Goal: Book appointment/travel/reservation

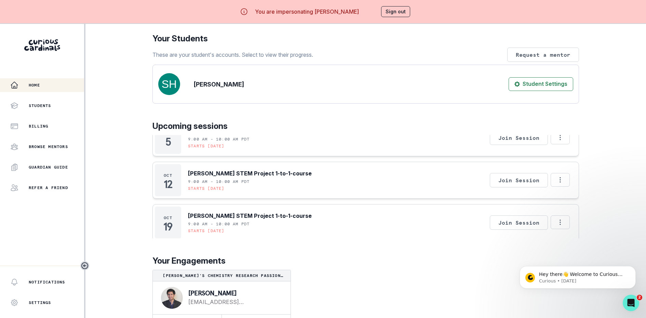
scroll to position [24, 0]
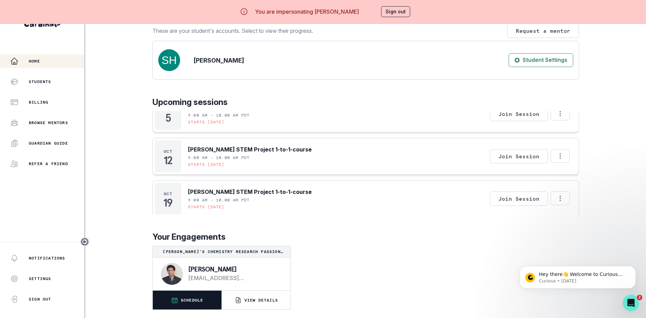
click at [211, 299] on button "SCHEDULE" at bounding box center [187, 299] width 69 height 19
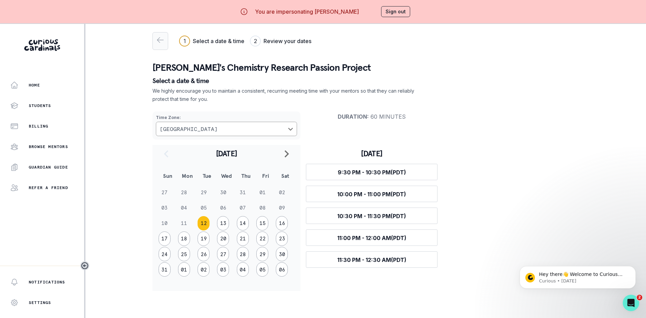
click at [159, 35] on button "button" at bounding box center [160, 41] width 16 height 18
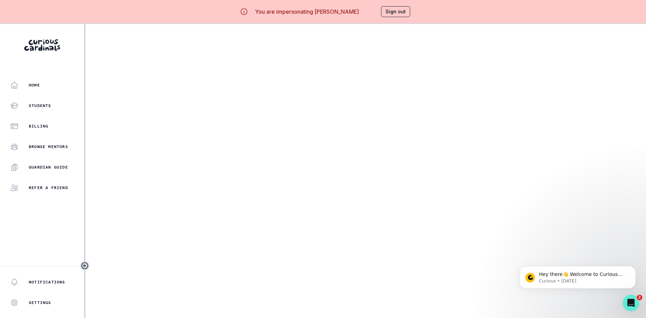
click at [387, 10] on button "Sign out" at bounding box center [395, 11] width 29 height 11
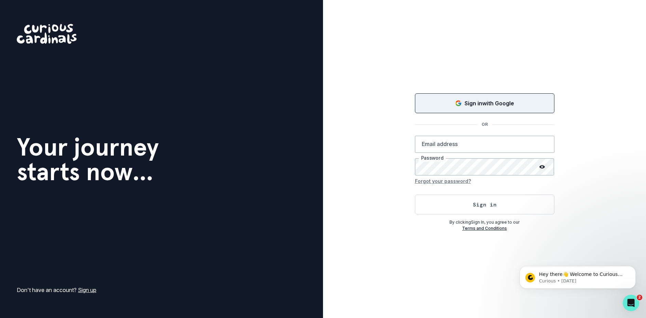
click at [448, 101] on div "Sign in with Google" at bounding box center [484, 103] width 122 height 8
